Goal: Task Accomplishment & Management: Complete application form

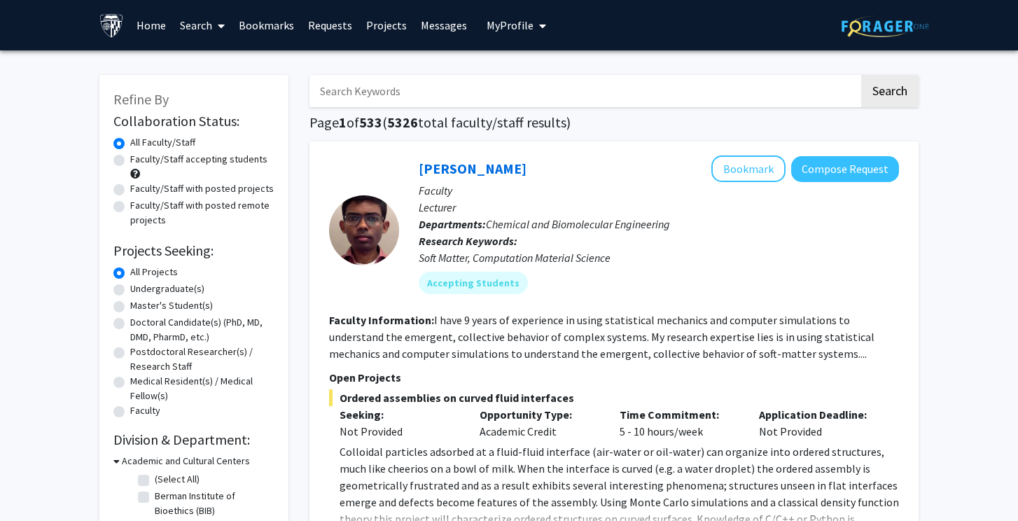
click at [235, 162] on label "Faculty/Staff accepting students" at bounding box center [198, 159] width 137 height 15
click at [139, 161] on input "Faculty/Staff accepting students" at bounding box center [134, 156] width 9 height 9
radio input "true"
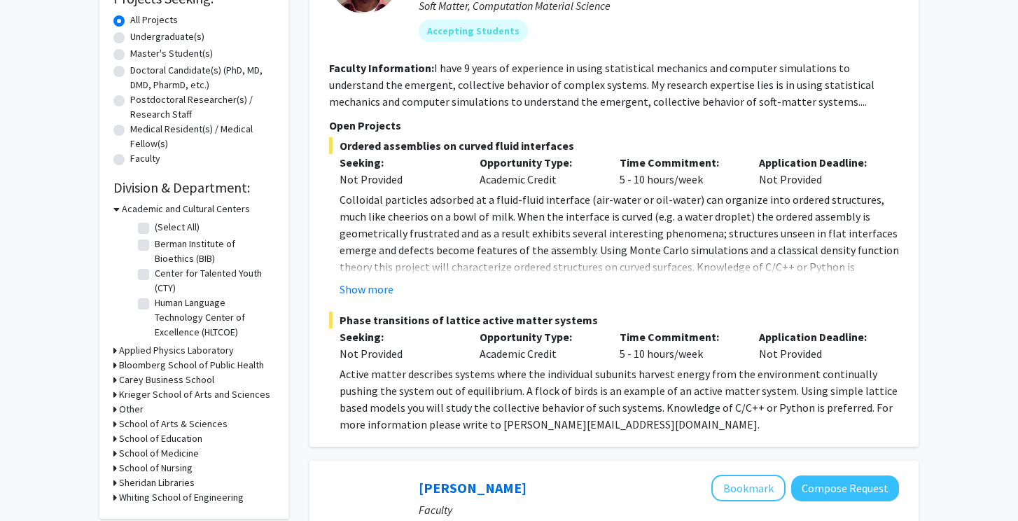
scroll to position [251, 0]
click at [130, 213] on h3 "Academic and Cultural Centers" at bounding box center [186, 210] width 128 height 15
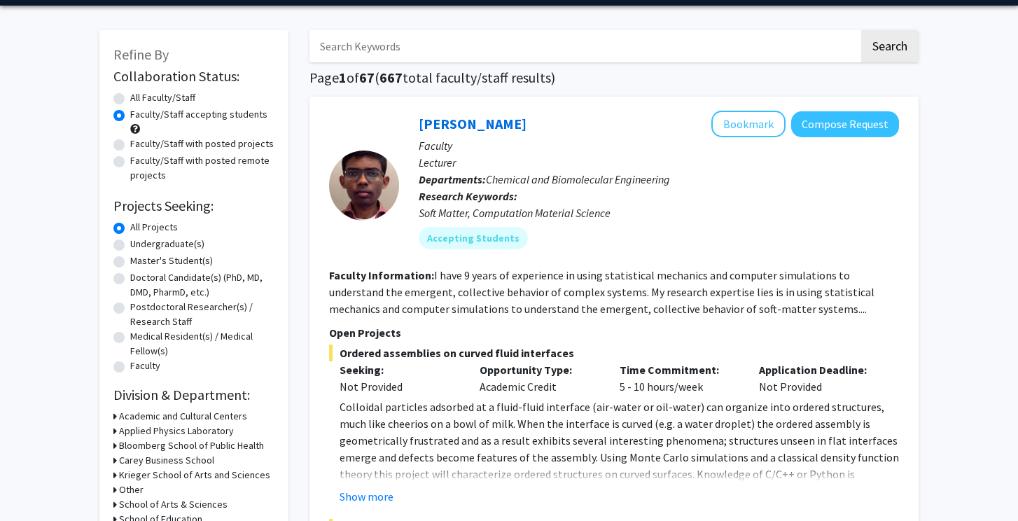
scroll to position [41, 0]
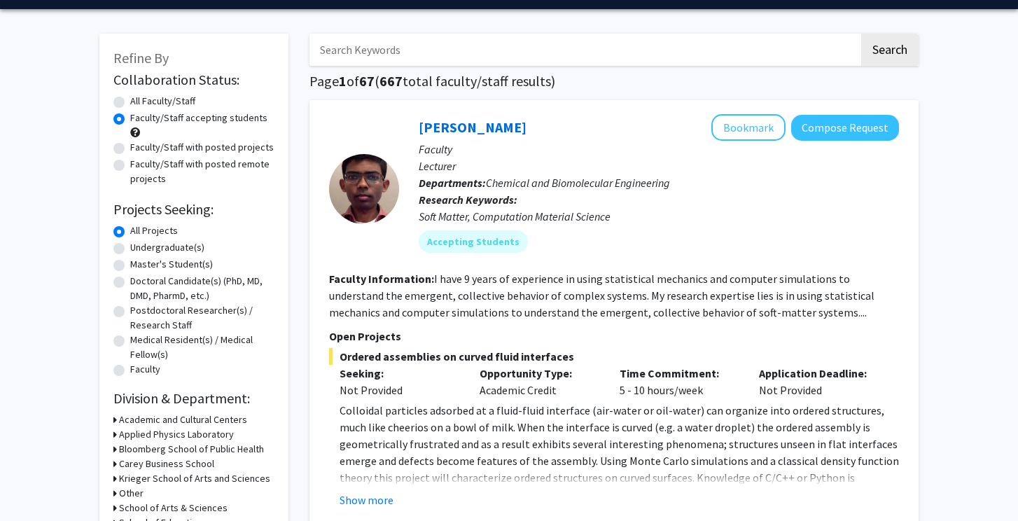
click at [408, 56] on input "Search Keywords" at bounding box center [584, 50] width 550 height 32
type input "neuro"
click at [889, 52] on button "Search" at bounding box center [889, 50] width 57 height 32
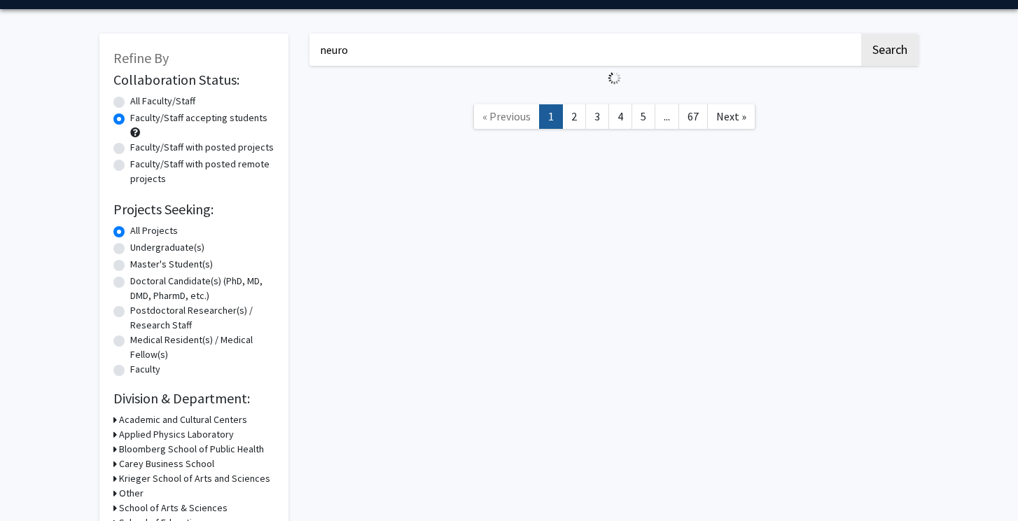
radio input "true"
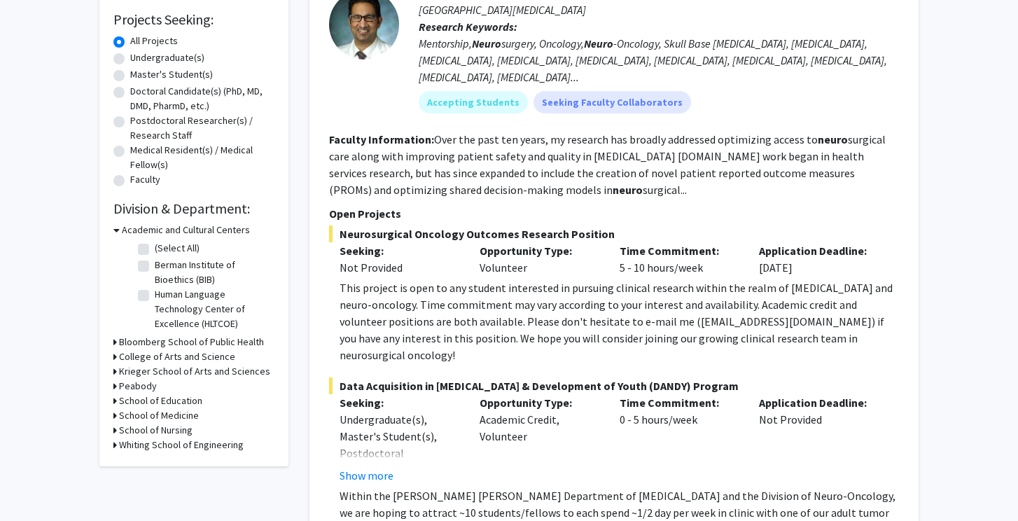
scroll to position [238, 0]
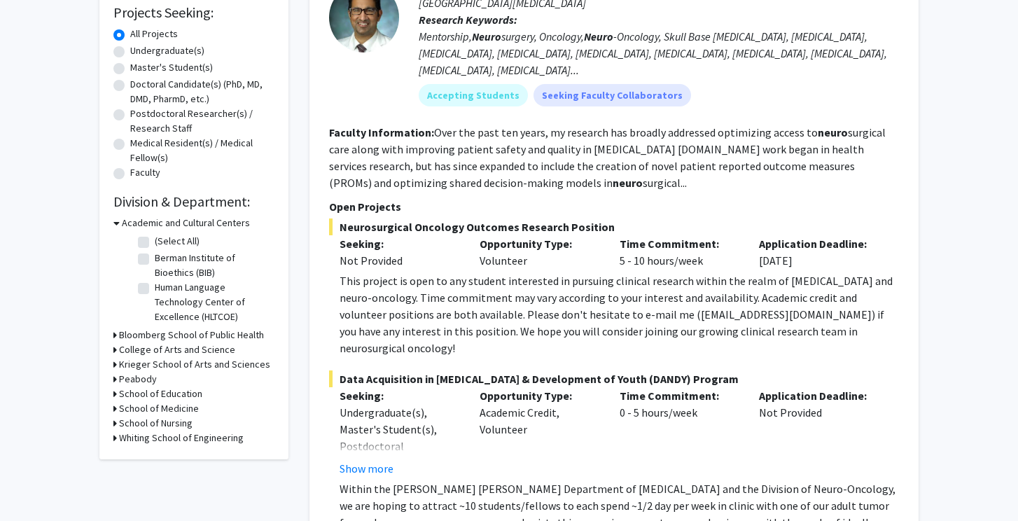
click at [559, 153] on fg-read-more "Over the past ten years, my research has broadly addressed optimizing access to…" at bounding box center [607, 157] width 557 height 64
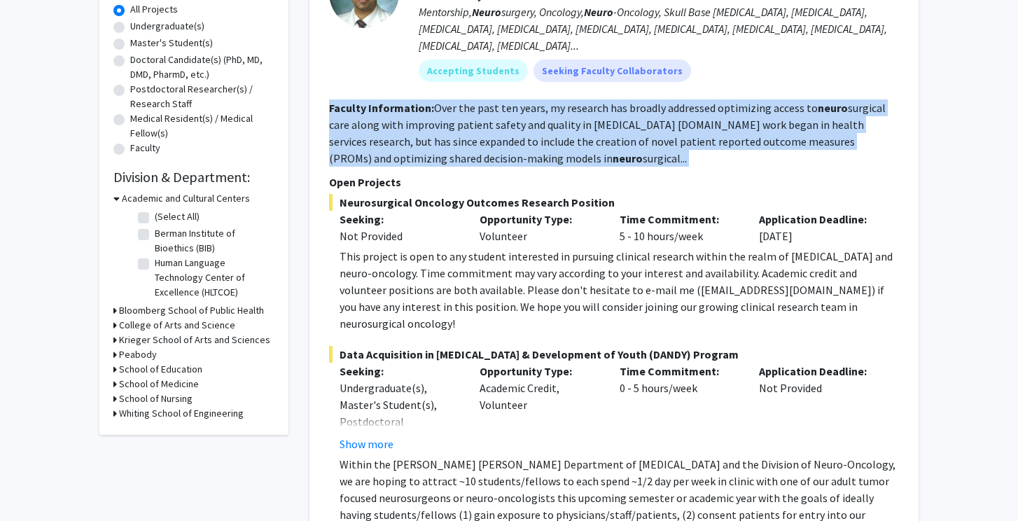
scroll to position [180, 0]
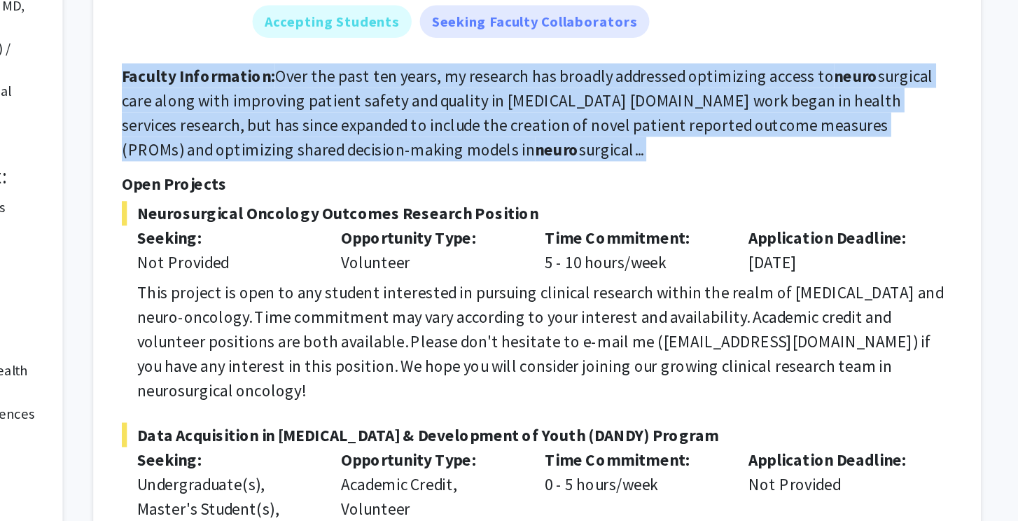
click at [379, 183] on fg-read-more "Over the past ten years, my research has broadly addressed optimizing access to…" at bounding box center [607, 215] width 557 height 64
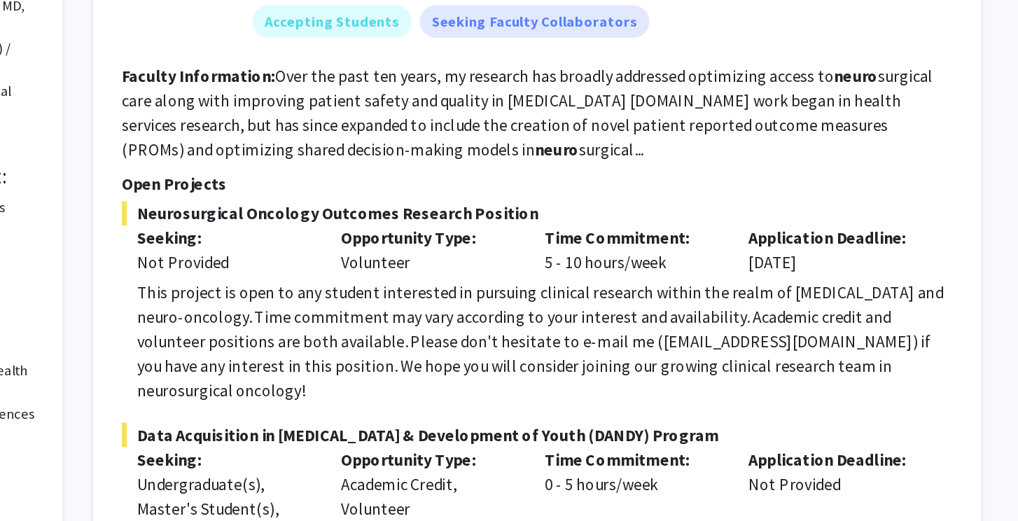
click at [379, 183] on fg-read-more "Over the past ten years, my research has broadly addressed optimizing access to…" at bounding box center [607, 215] width 557 height 64
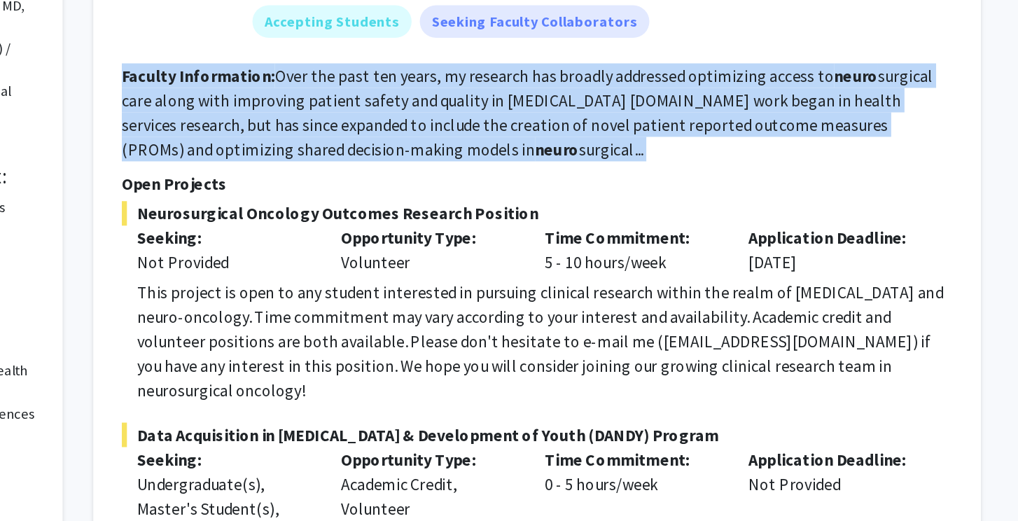
click at [379, 183] on fg-read-more "Over the past ten years, my research has broadly addressed optimizing access to…" at bounding box center [607, 215] width 557 height 64
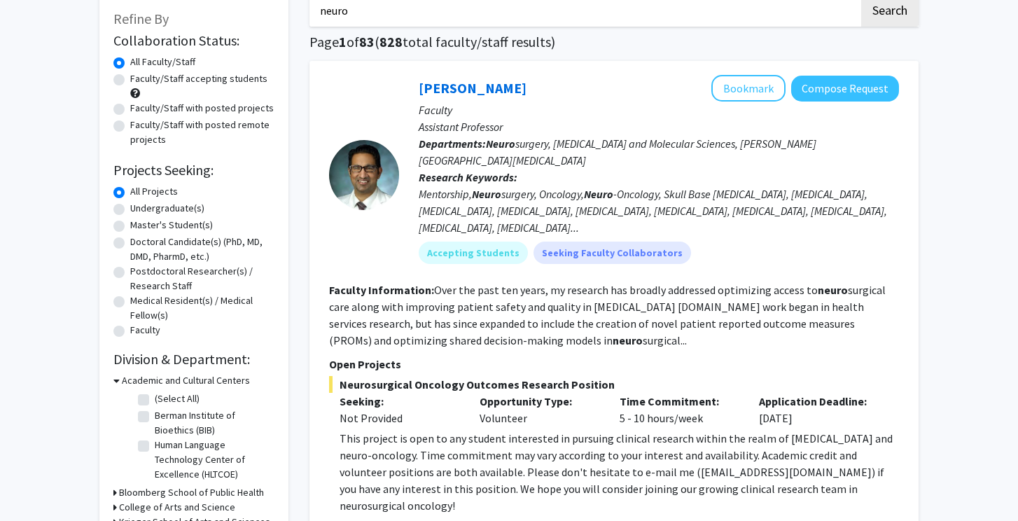
scroll to position [78, 0]
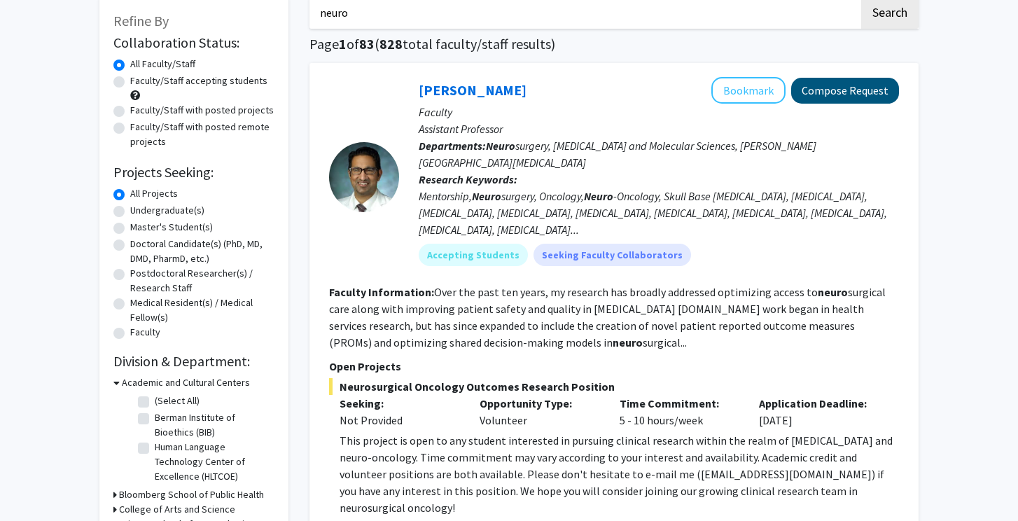
click at [841, 103] on button "Compose Request" at bounding box center [845, 91] width 108 height 26
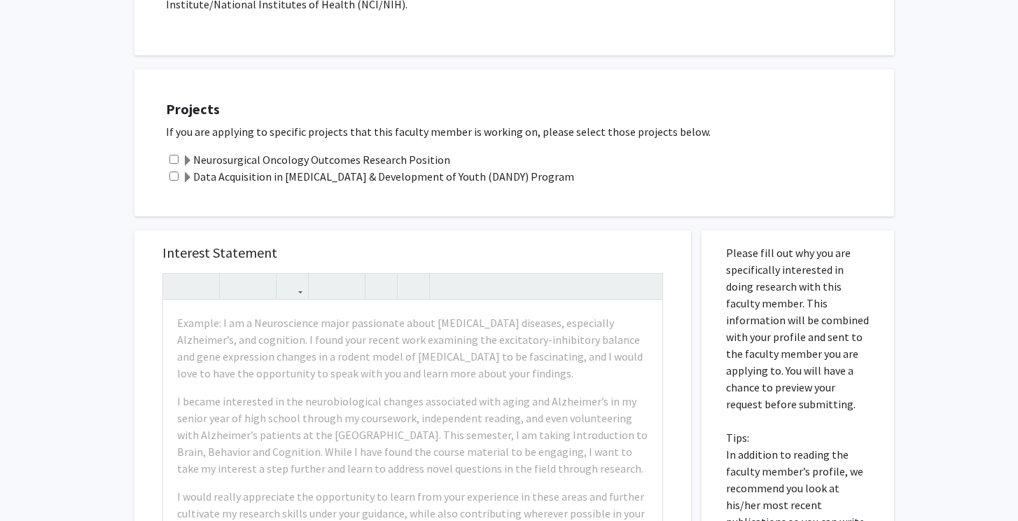
scroll to position [446, 0]
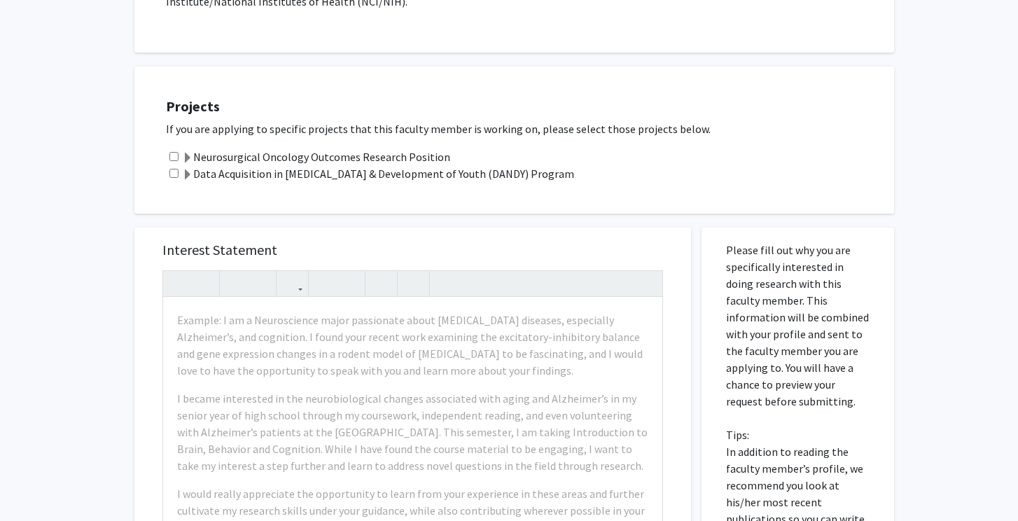
click at [387, 148] on label "Neurosurgical Oncology Outcomes Research Position" at bounding box center [316, 156] width 268 height 17
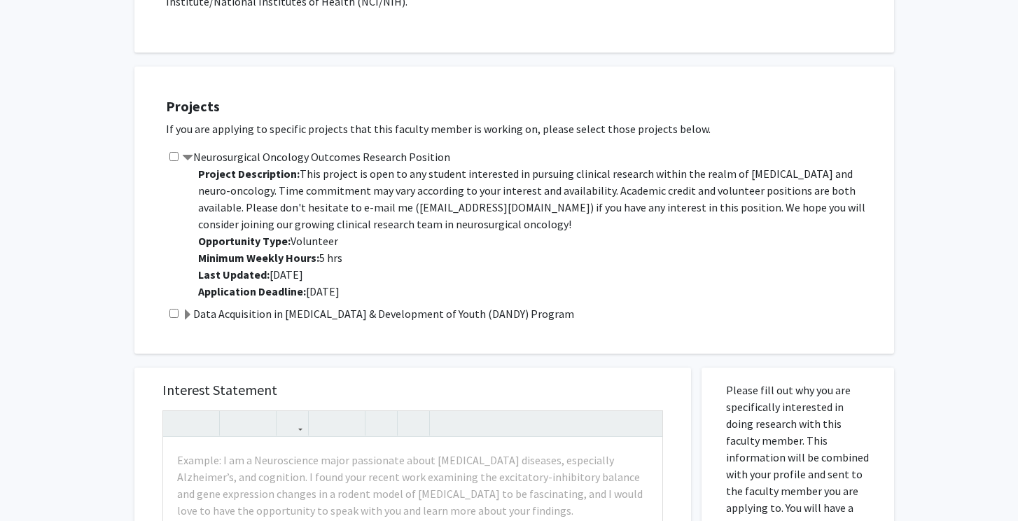
click at [167, 148] on div "Neurosurgical Oncology Outcomes Research Position Project Description: This pro…" at bounding box center [523, 226] width 714 height 157
click at [173, 152] on input "checkbox" at bounding box center [173, 156] width 9 height 9
checkbox input "true"
click at [185, 309] on span at bounding box center [187, 314] width 11 height 11
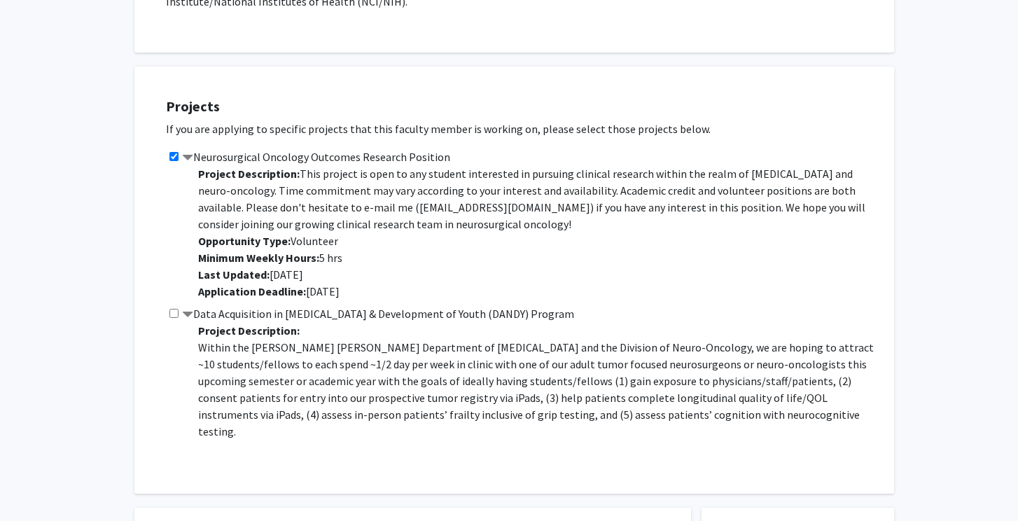
click at [172, 309] on input "checkbox" at bounding box center [173, 313] width 9 height 9
checkbox input "true"
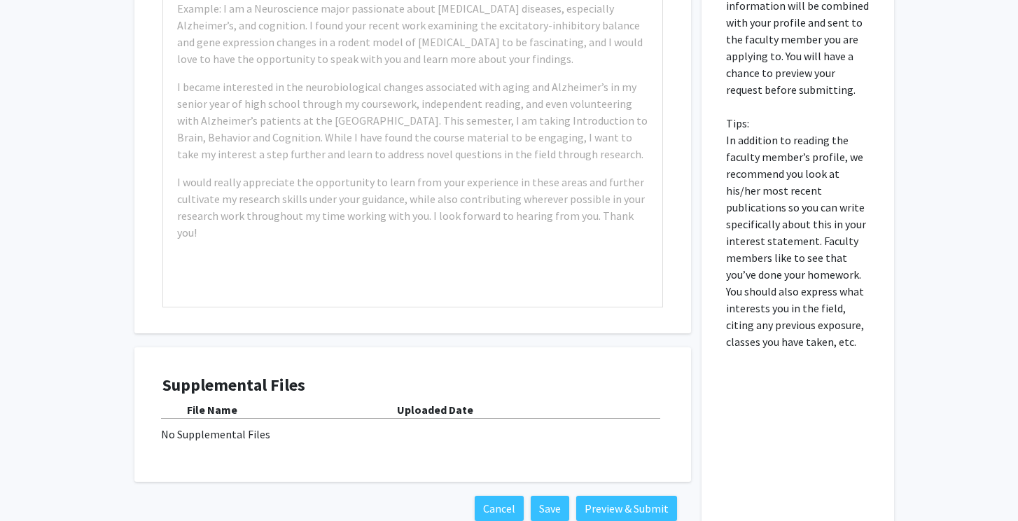
scroll to position [1037, 0]
click at [245, 426] on div "No Supplemental Files" at bounding box center [412, 434] width 503 height 17
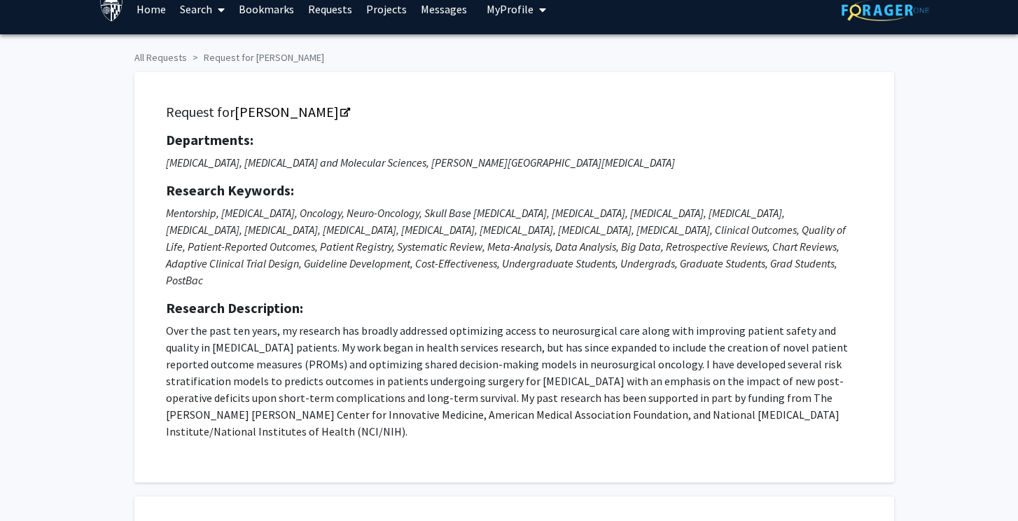
scroll to position [0, 0]
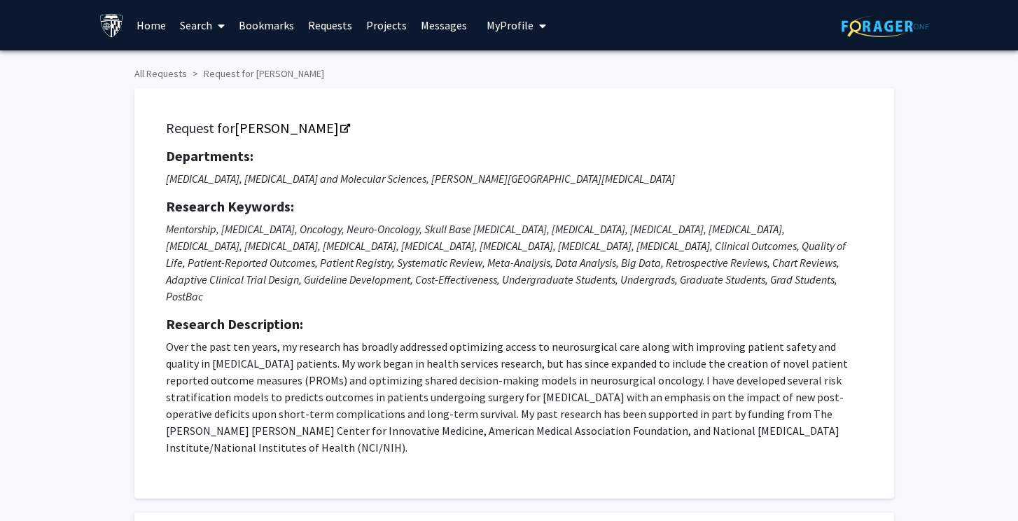
click at [507, 29] on span "My Profile" at bounding box center [510, 25] width 47 height 14
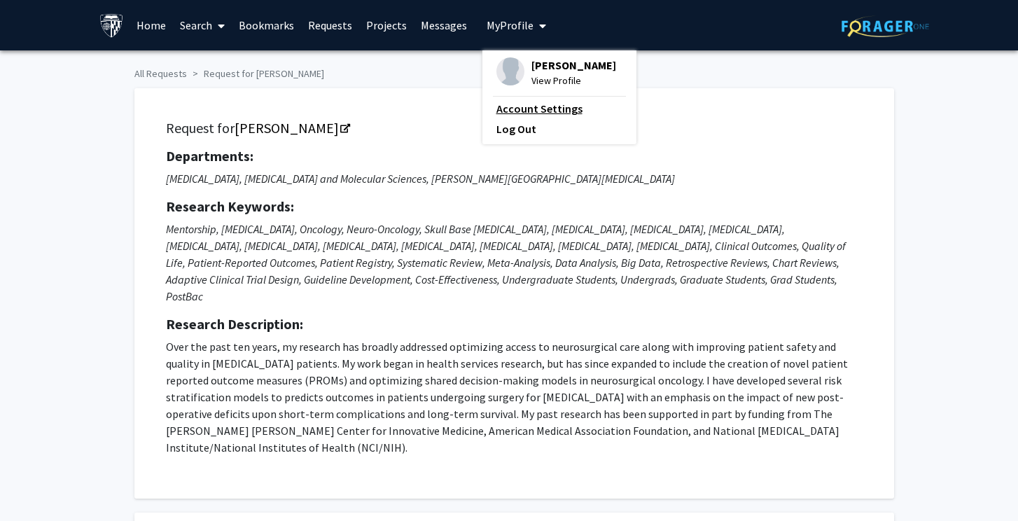
click at [518, 109] on link "Account Settings" at bounding box center [559, 108] width 126 height 17
